Goal: Information Seeking & Learning: Learn about a topic

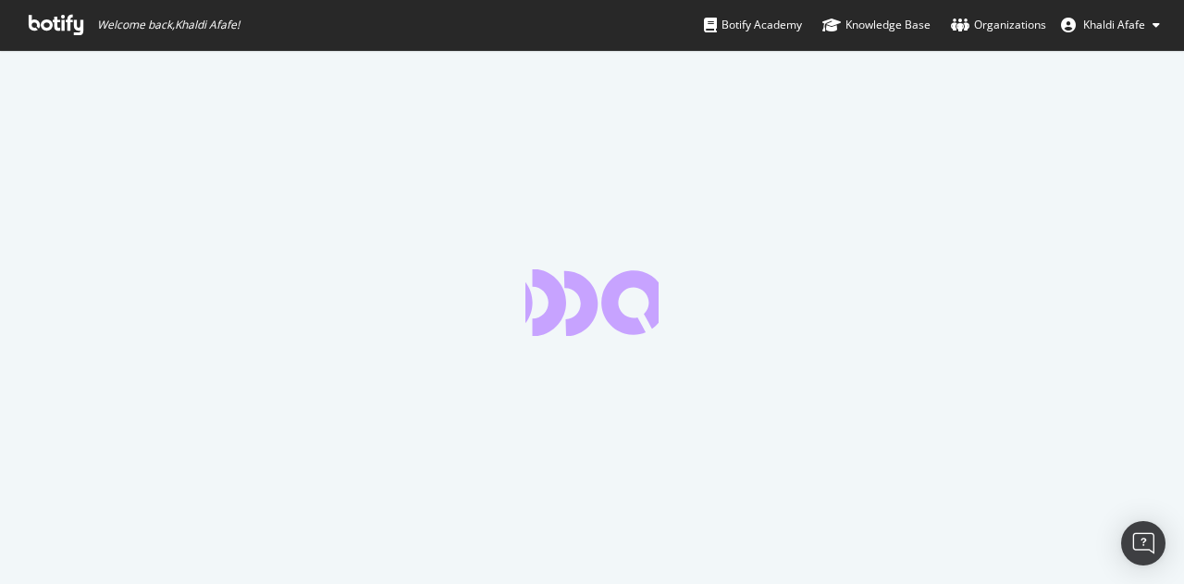
drag, startPoint x: 0, startPoint y: 0, endPoint x: 1112, endPoint y: 251, distance: 1139.6
click at [1112, 251] on div at bounding box center [592, 317] width 1184 height 534
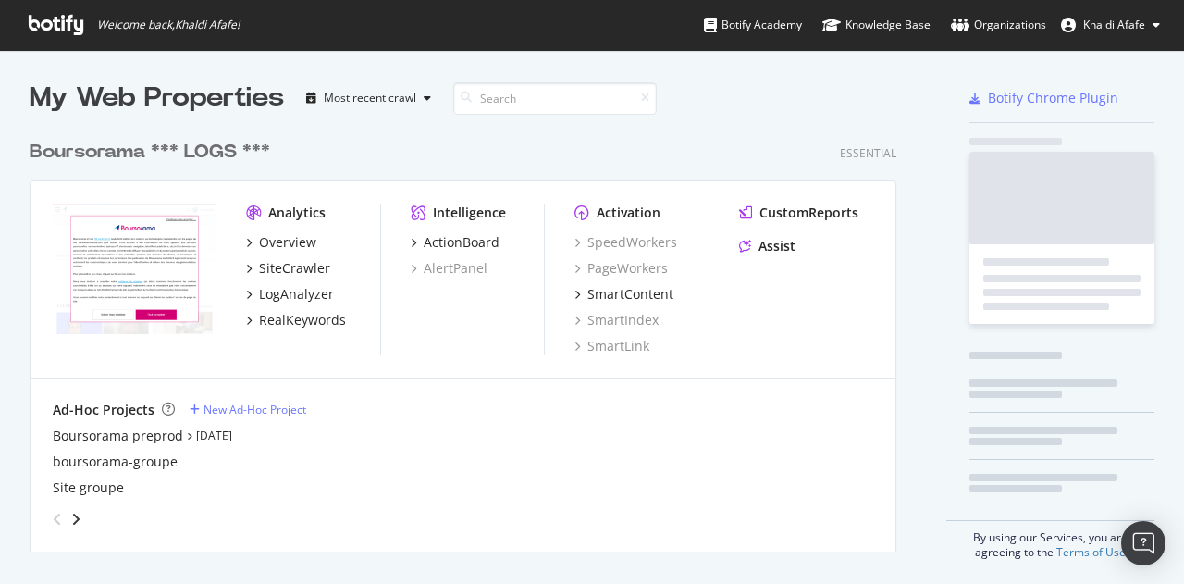
scroll to position [421, 868]
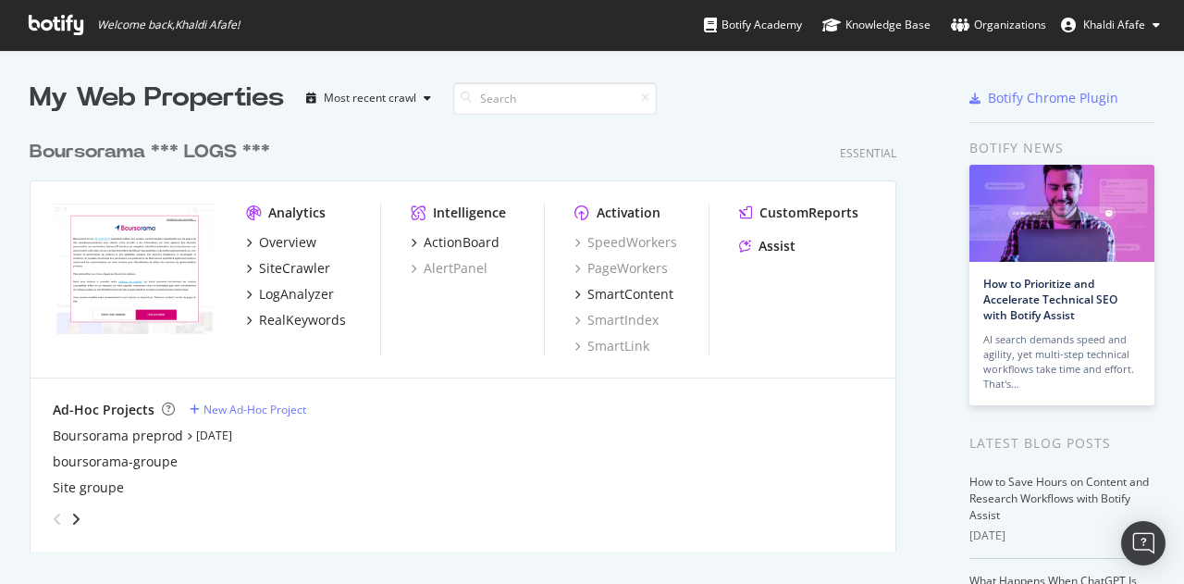
click at [258, 229] on div "Analytics Overview SiteCrawler LogAnalyzer RealKeywords" at bounding box center [312, 279] width 133 height 152
click at [268, 244] on div "Overview" at bounding box center [287, 242] width 57 height 18
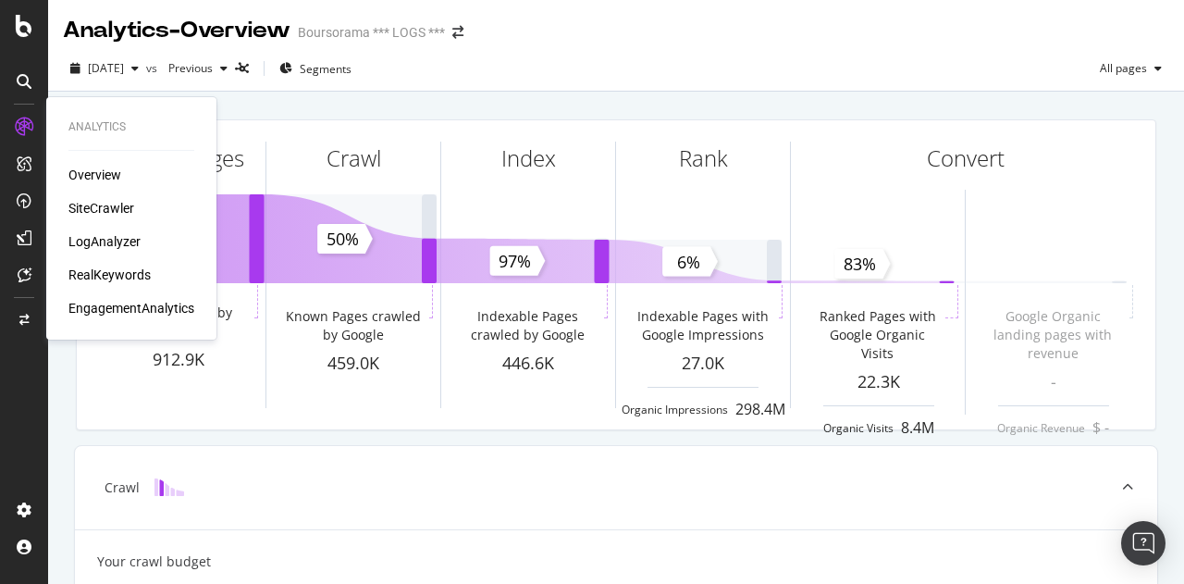
click at [106, 174] on div "Overview" at bounding box center [94, 175] width 53 height 18
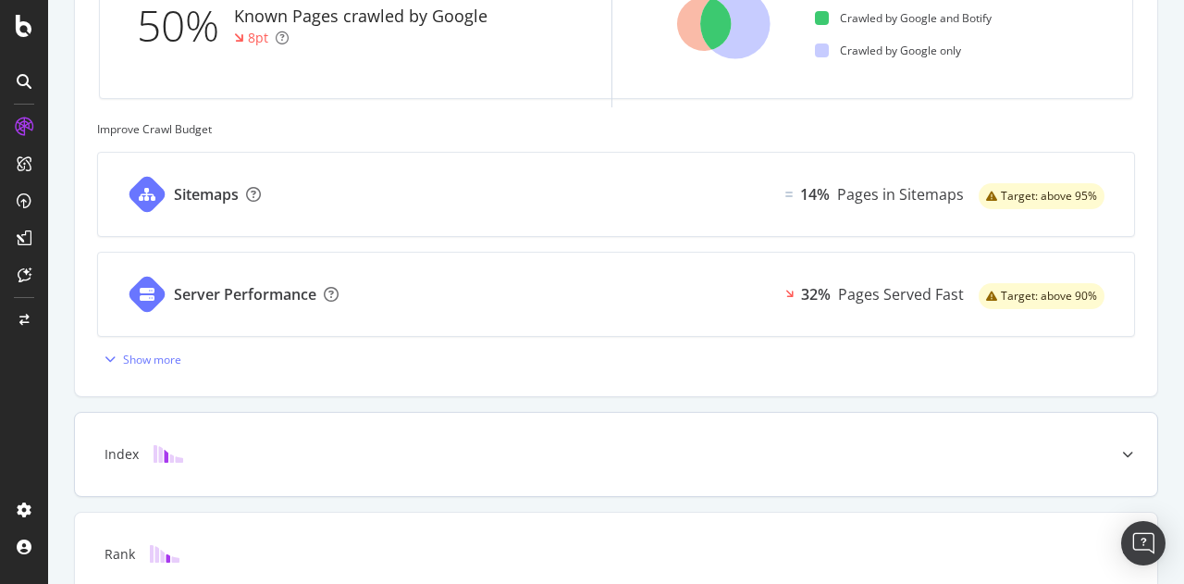
scroll to position [560, 0]
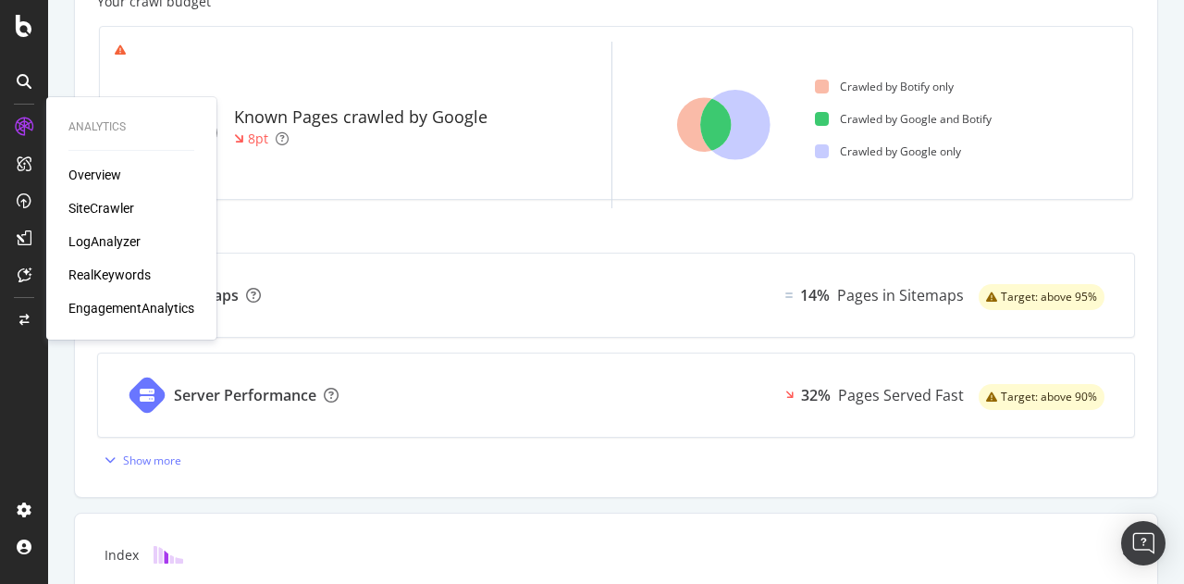
click at [100, 239] on div "LogAnalyzer" at bounding box center [104, 241] width 72 height 18
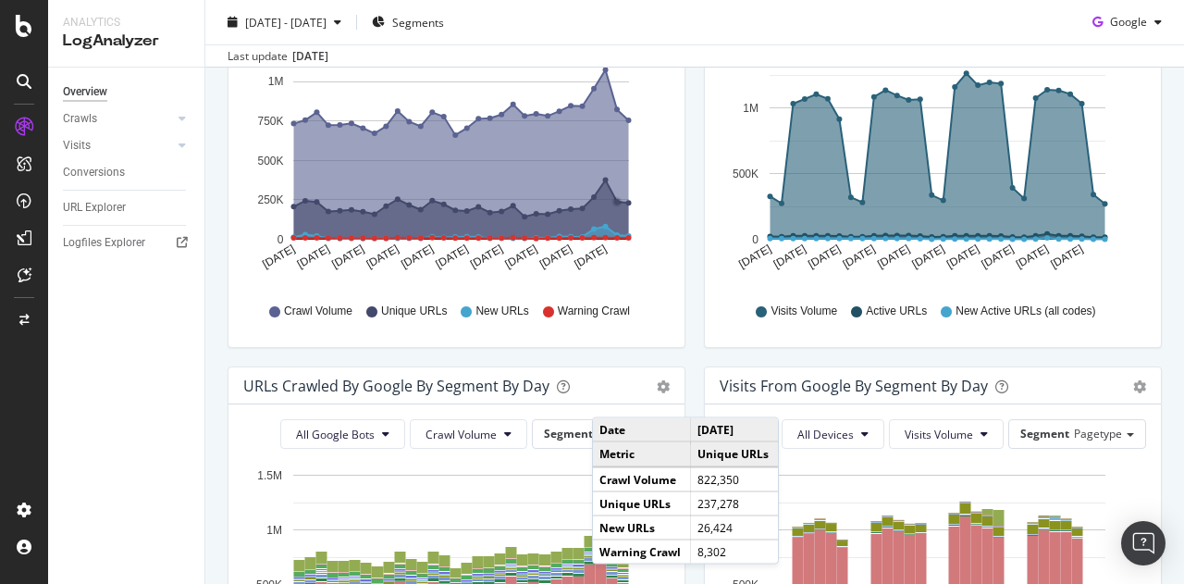
scroll to position [331, 0]
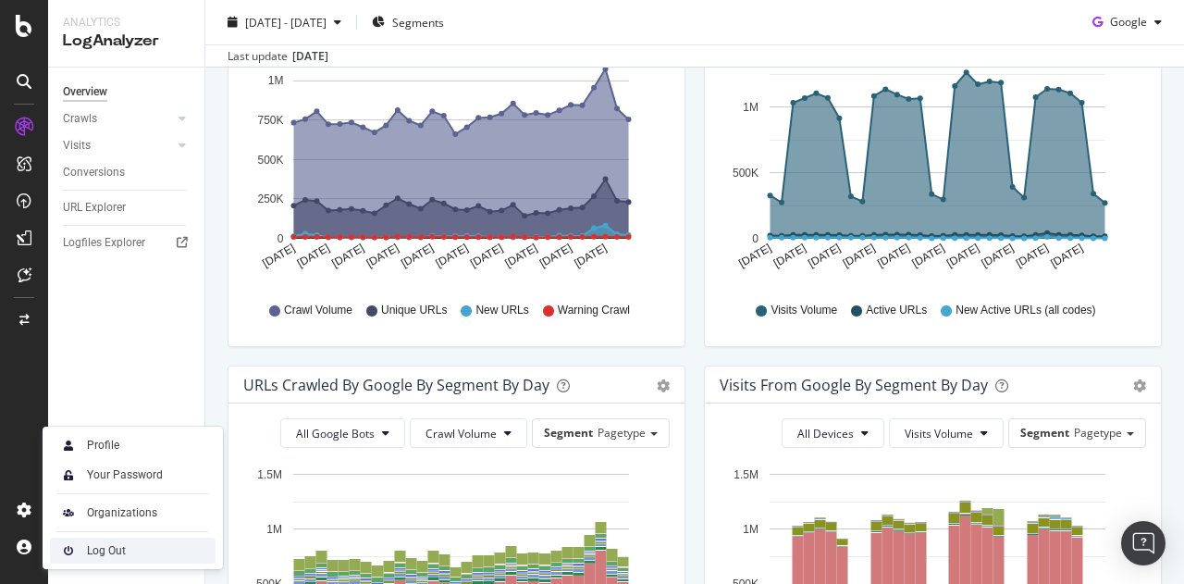
click at [66, 547] on img at bounding box center [68, 550] width 22 height 22
